Goal: Complete application form

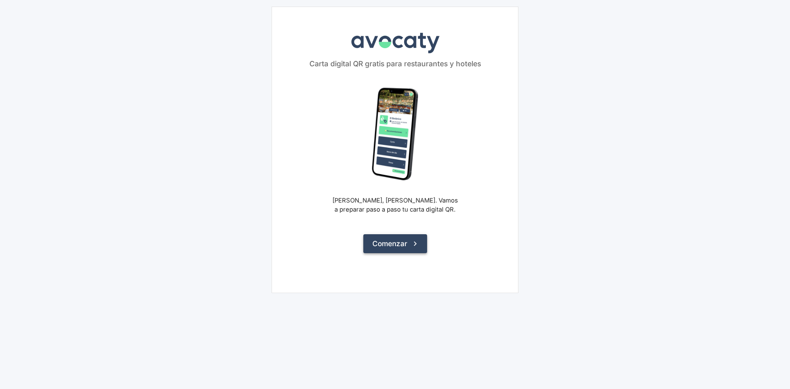
click at [397, 243] on button "Comenzar" at bounding box center [395, 243] width 64 height 19
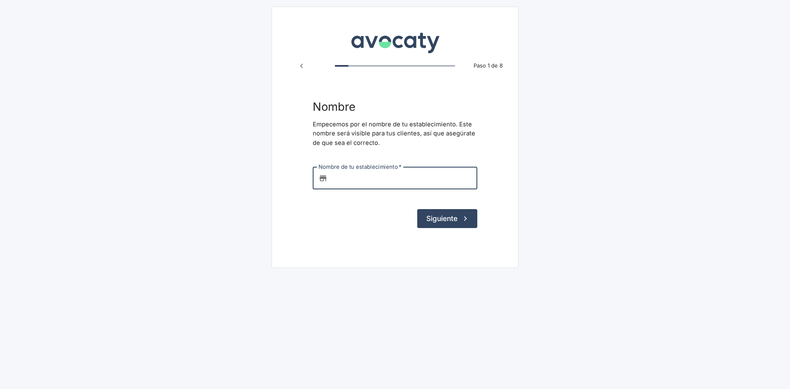
click at [353, 180] on input "Nombre de tu establecimiento   *" at bounding box center [404, 178] width 146 height 22
type input "Delicias Romanas"
click at [452, 221] on button "Siguiente" at bounding box center [447, 218] width 60 height 19
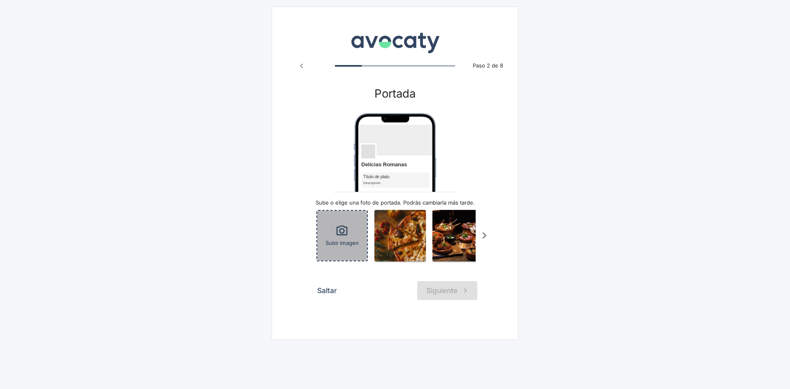
click at [341, 230] on icon "button" at bounding box center [341, 230] width 13 height 13
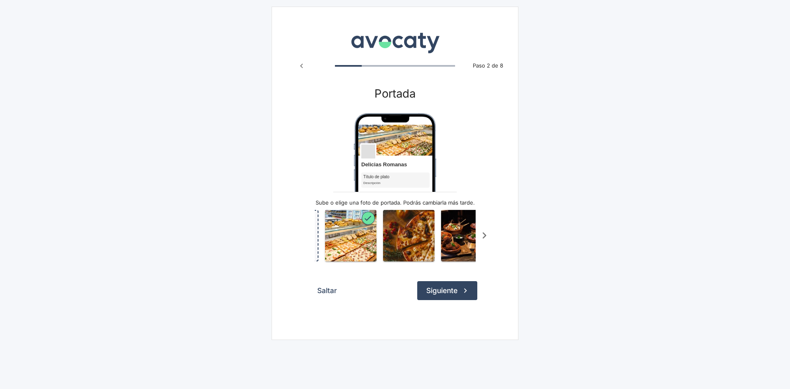
scroll to position [0, 53]
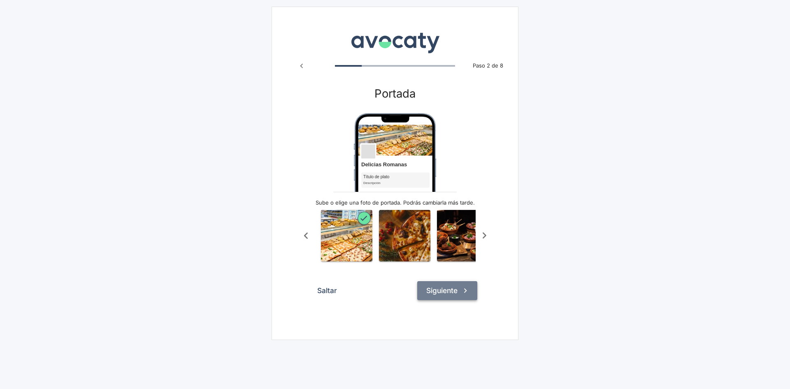
click at [451, 297] on button "Siguiente" at bounding box center [447, 290] width 60 height 19
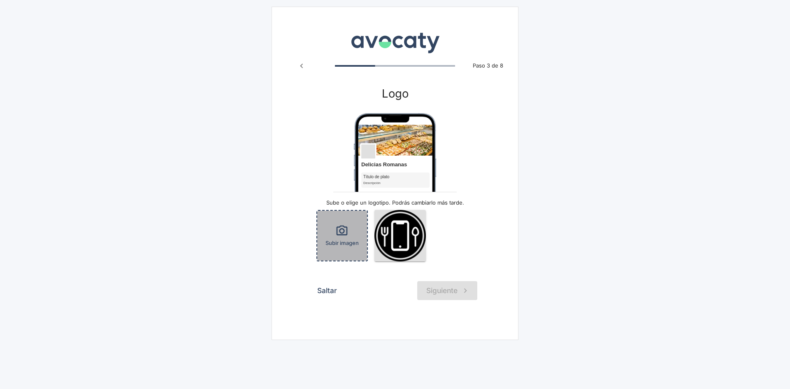
click at [352, 235] on div "Subir imagen" at bounding box center [342, 236] width 50 height 50
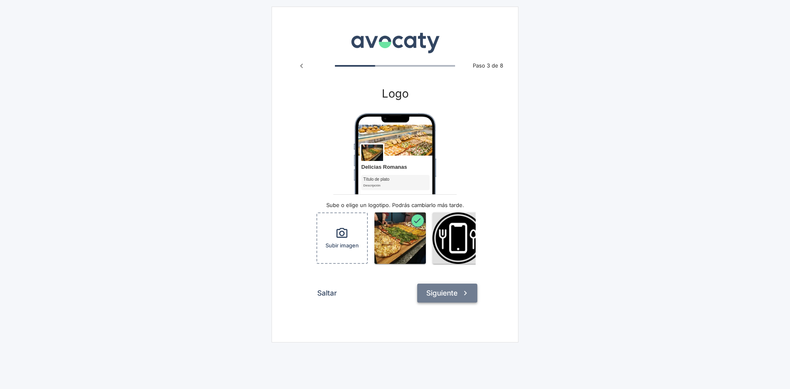
click at [447, 299] on button "Siguiente" at bounding box center [447, 292] width 60 height 19
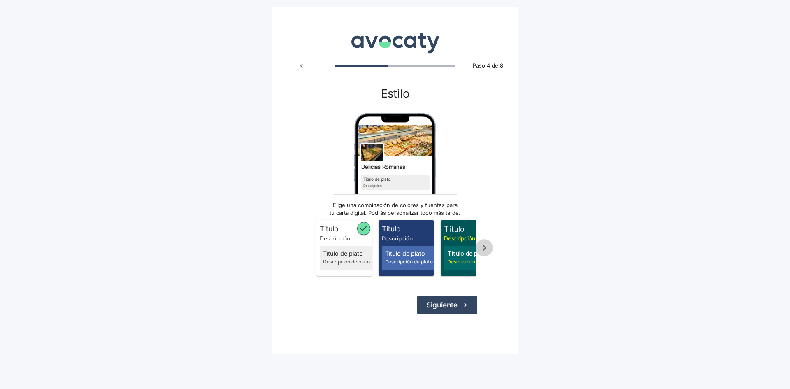
click at [484, 249] on icon "Scroll a la derecha" at bounding box center [485, 248] width 4 height 6
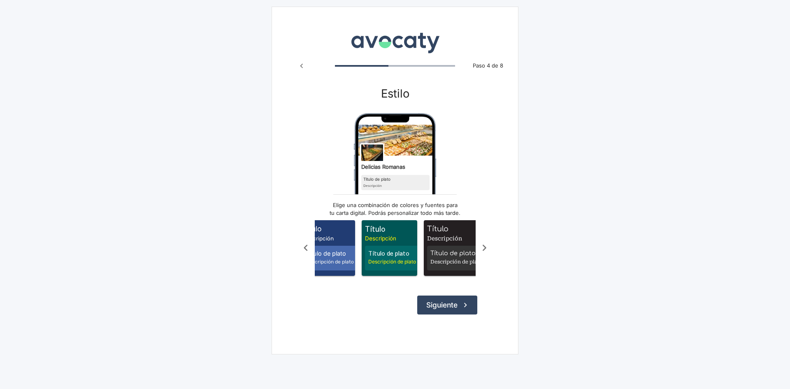
scroll to position [0, 82]
click at [452, 248] on div "Título de plato Descripción de plato" at bounding box center [453, 258] width 58 height 25
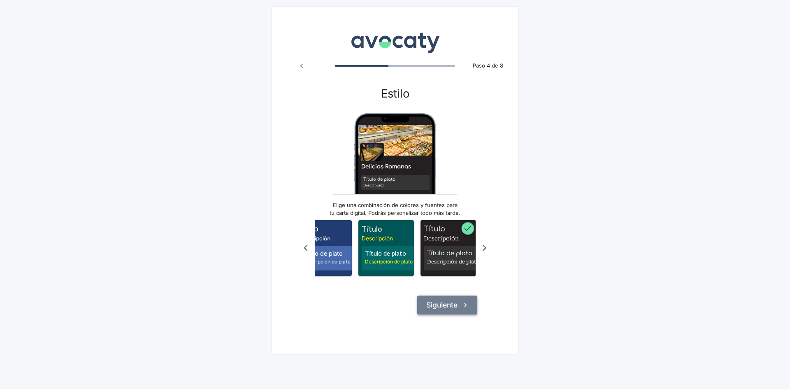
click at [452, 310] on button "Siguiente" at bounding box center [447, 304] width 60 height 19
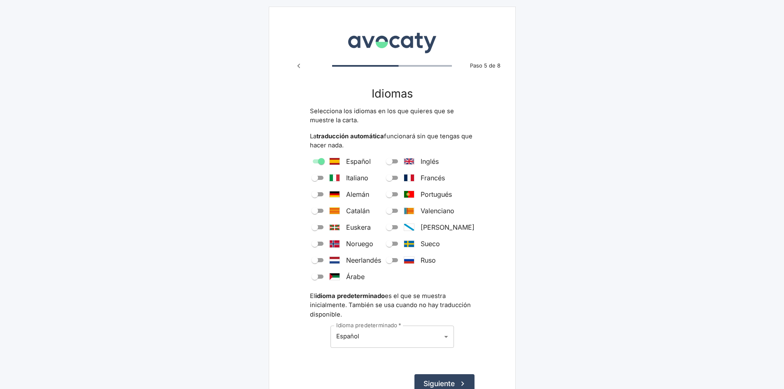
click at [358, 162] on span "Español" at bounding box center [358, 161] width 25 height 10
click at [336, 162] on input "Español" at bounding box center [321, 161] width 30 height 10
checkbox input "true"
click at [440, 382] on button "Siguiente" at bounding box center [444, 383] width 60 height 19
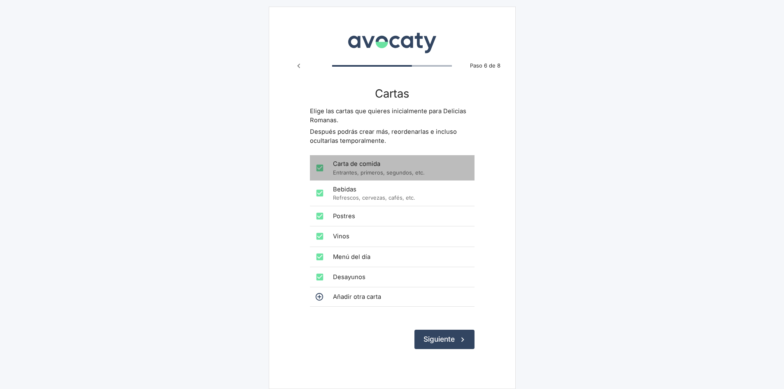
click at [356, 165] on span "Carta de comida" at bounding box center [400, 163] width 135 height 9
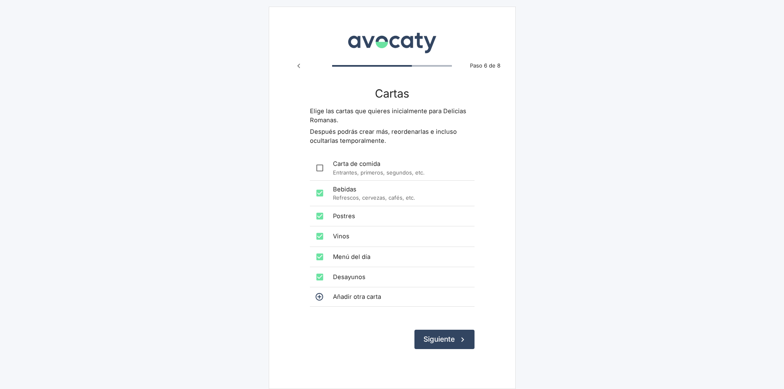
click at [320, 167] on input "checkbox" at bounding box center [319, 168] width 16 height 16
checkbox input "true"
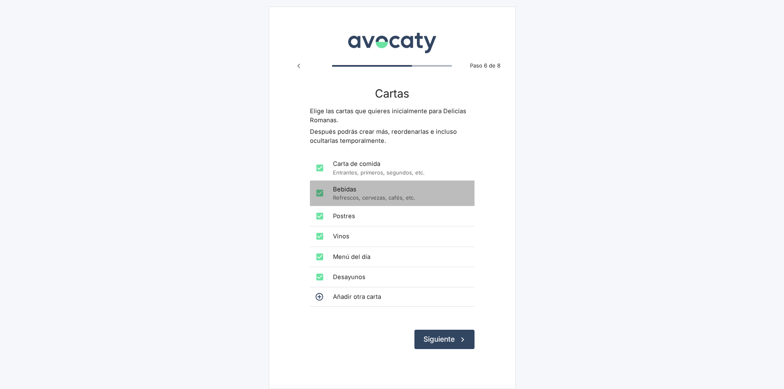
click at [320, 193] on input "checkbox" at bounding box center [319, 193] width 16 height 16
checkbox input "false"
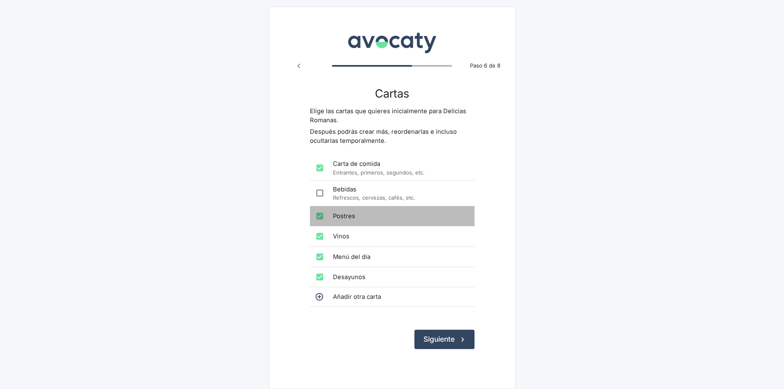
click at [320, 218] on input "checkbox" at bounding box center [319, 216] width 16 height 16
checkbox input "false"
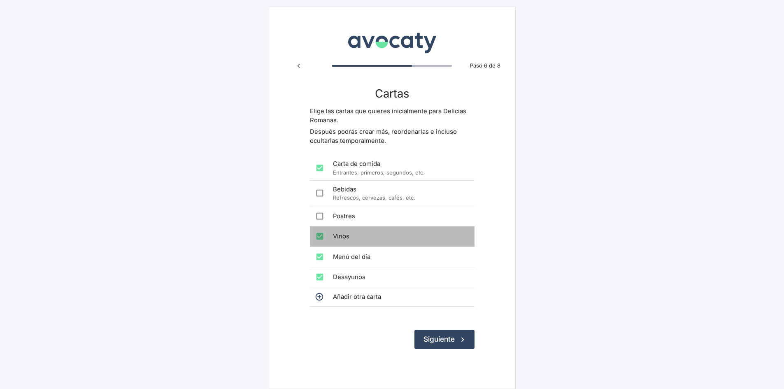
click at [320, 240] on input "checkbox" at bounding box center [319, 236] width 16 height 16
checkbox input "false"
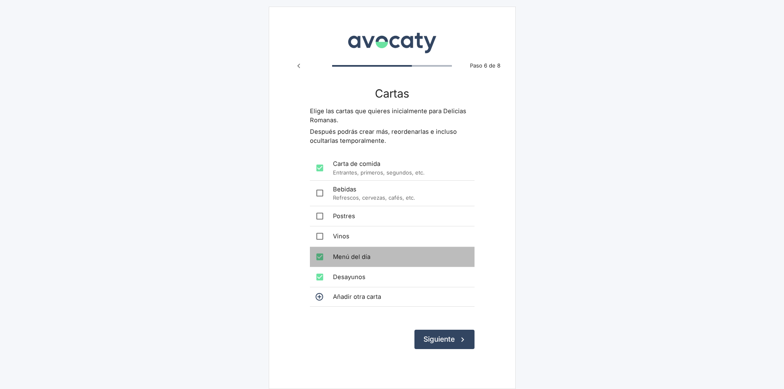
click at [320, 257] on input "checkbox" at bounding box center [319, 256] width 16 height 16
checkbox input "false"
click at [319, 276] on input "checkbox" at bounding box center [319, 277] width 16 height 16
checkbox input "false"
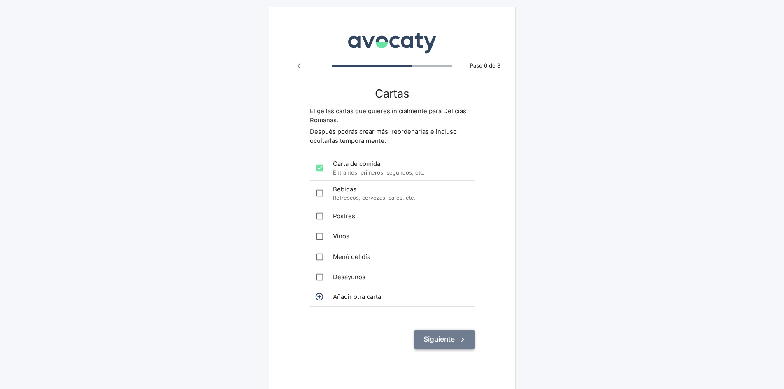
click at [434, 339] on button "Siguiente" at bounding box center [444, 338] width 60 height 19
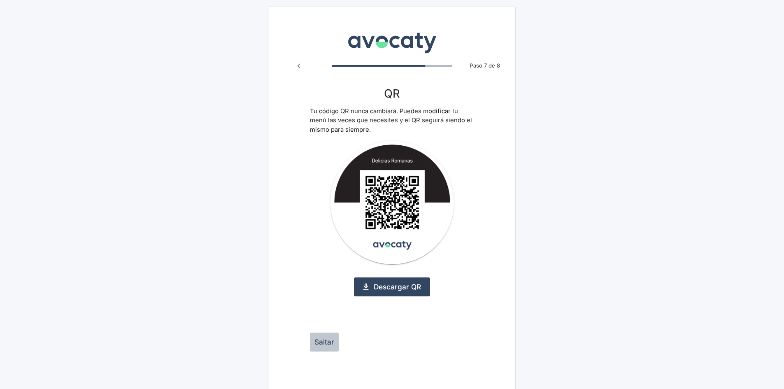
click at [325, 343] on button "Saltar" at bounding box center [324, 341] width 29 height 19
